Goal: Information Seeking & Learning: Learn about a topic

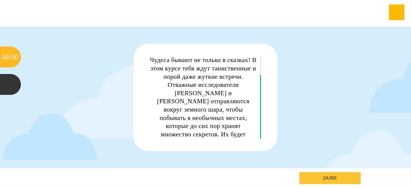
click at [327, 178] on link "далее" at bounding box center [330, 178] width 61 height 12
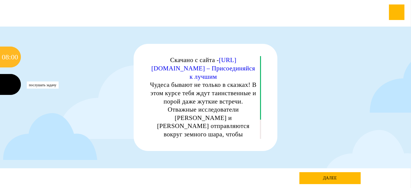
click at [11, 85] on div at bounding box center [10, 84] width 21 height 21
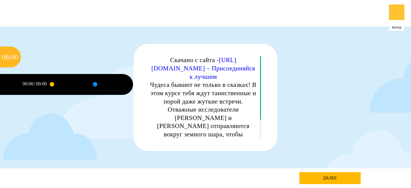
click at [397, 13] on div at bounding box center [396, 11] width 15 height 15
